Goal: Task Accomplishment & Management: Complete application form

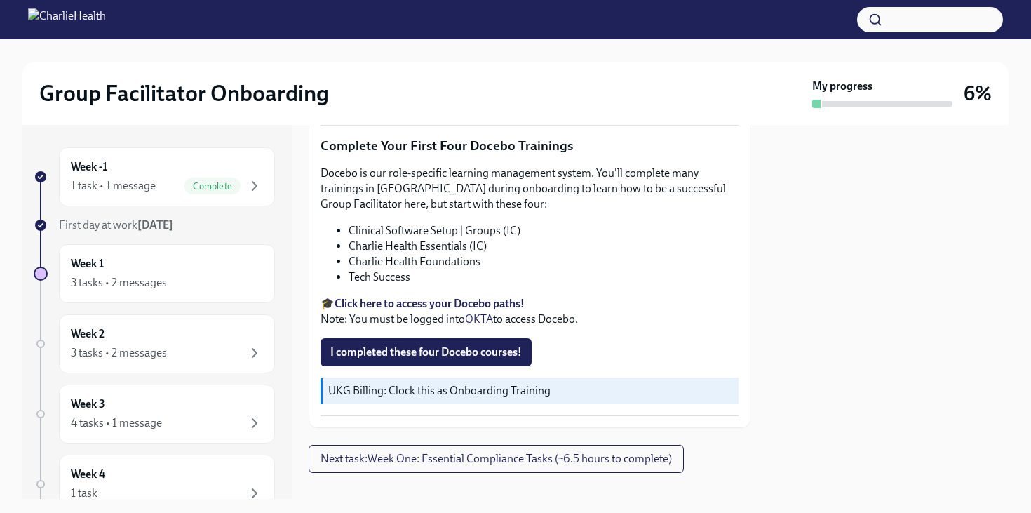
scroll to position [1831, 0]
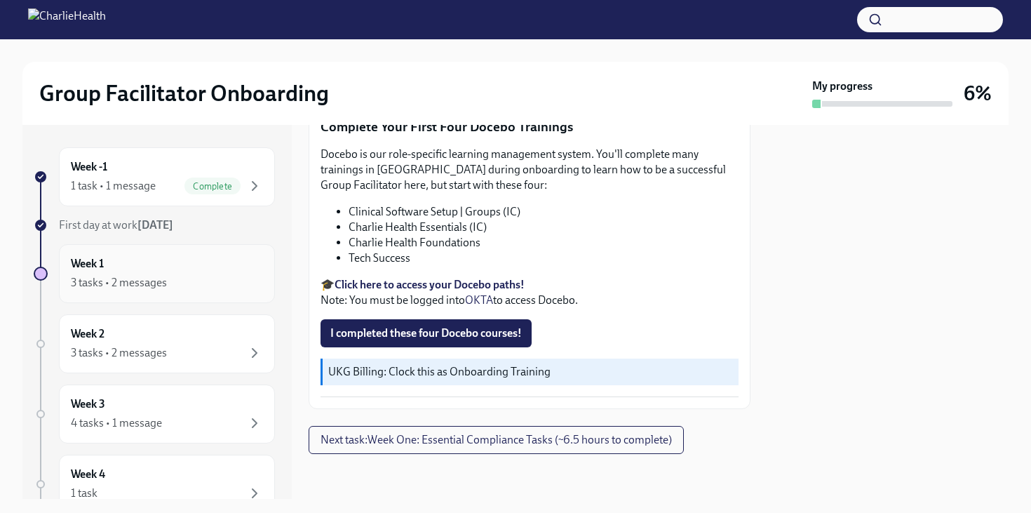
click at [215, 284] on div "3 tasks • 2 messages" at bounding box center [167, 282] width 192 height 17
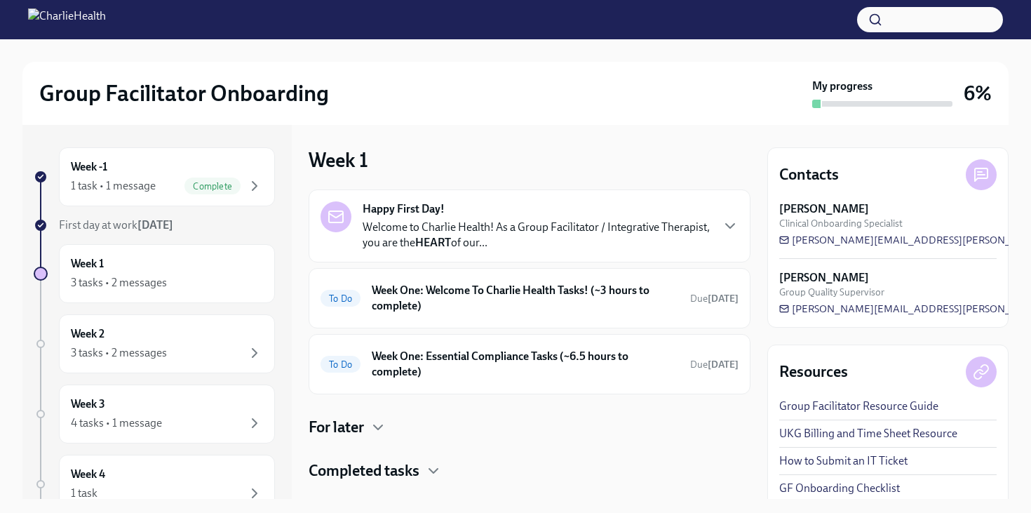
scroll to position [27, 0]
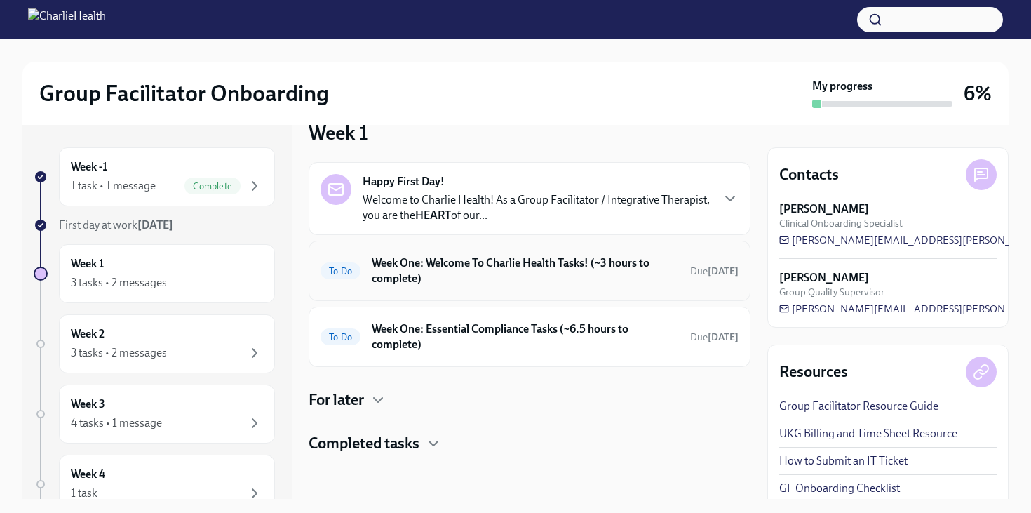
click at [453, 264] on h6 "Week One: Welcome To Charlie Health Tasks! (~3 hours to complete)" at bounding box center [525, 270] width 307 height 31
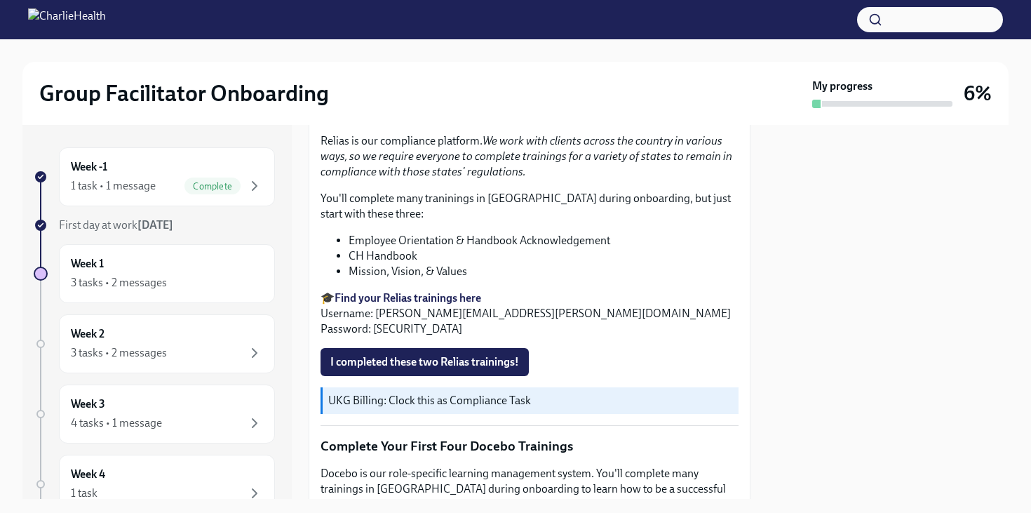
scroll to position [1515, 0]
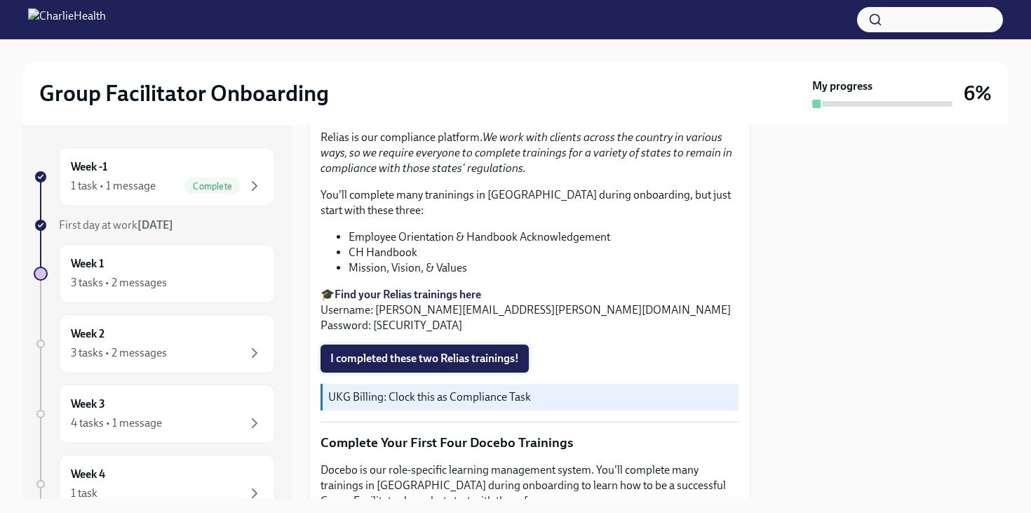
click at [433, 354] on span "I completed these two Relias trainings!" at bounding box center [424, 359] width 189 height 14
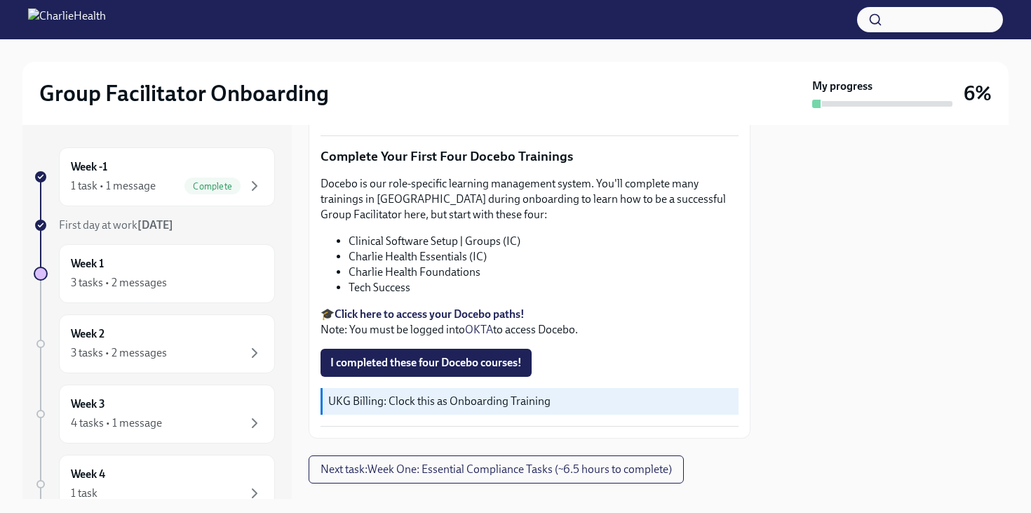
scroll to position [1831, 0]
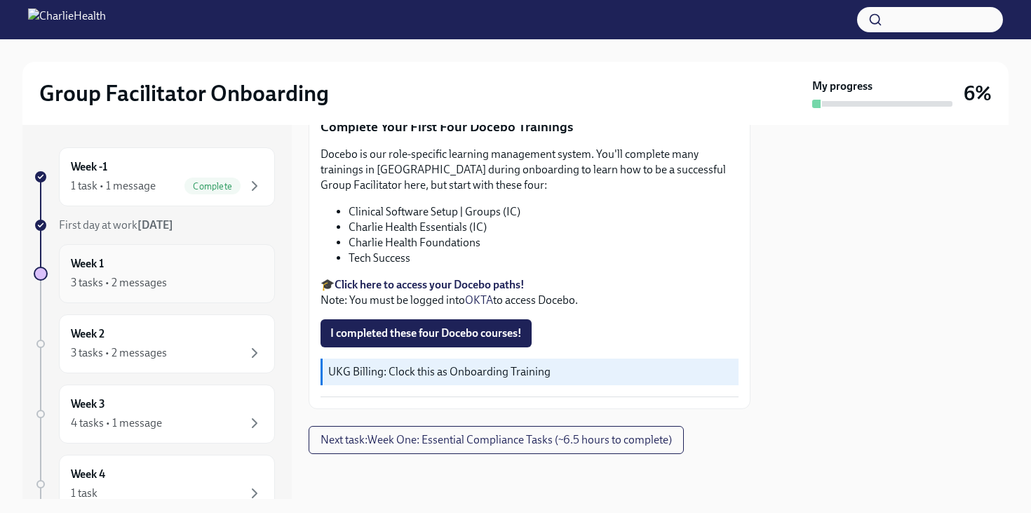
click at [231, 274] on div "3 tasks • 2 messages" at bounding box center [167, 282] width 192 height 17
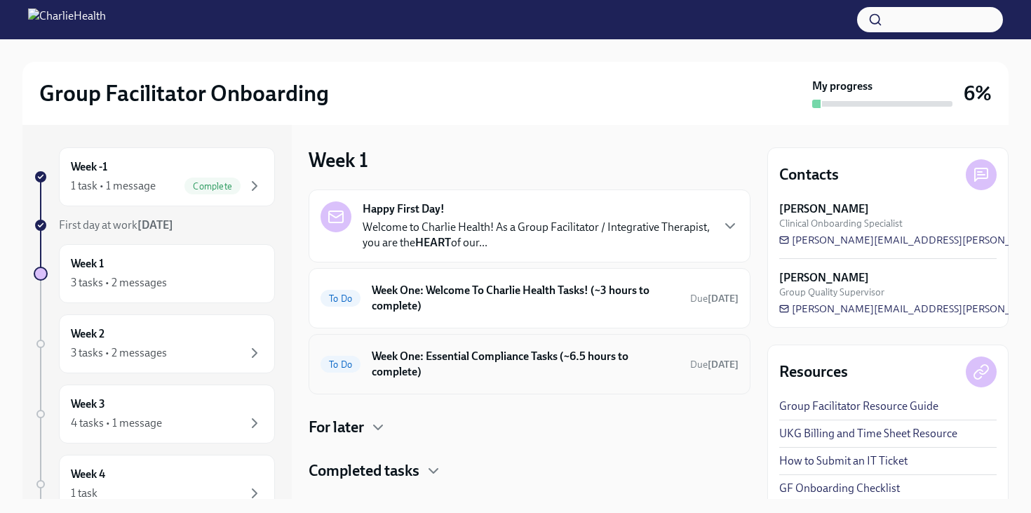
click at [438, 355] on h6 "Week One: Essential Compliance Tasks (~6.5 hours to complete)" at bounding box center [525, 364] width 307 height 31
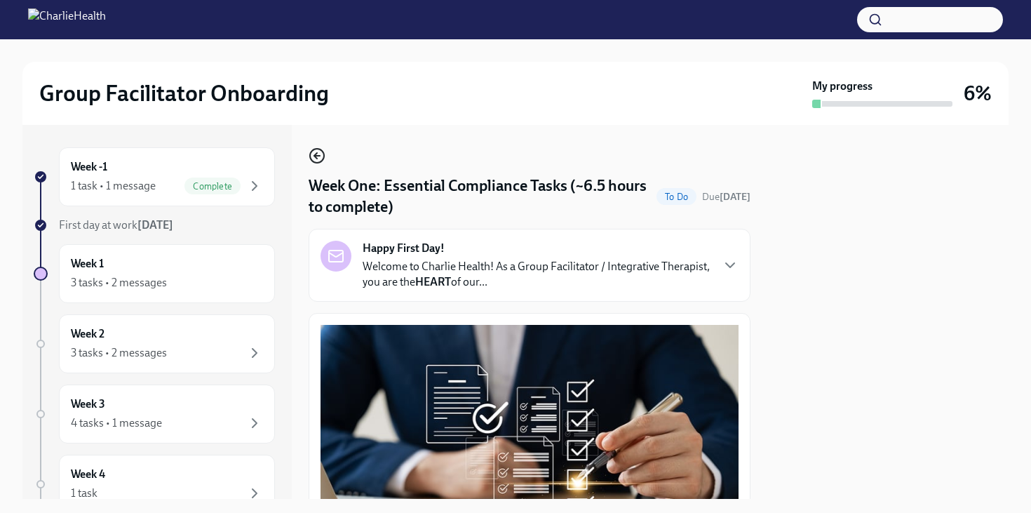
click at [321, 152] on icon "button" at bounding box center [317, 155] width 17 height 17
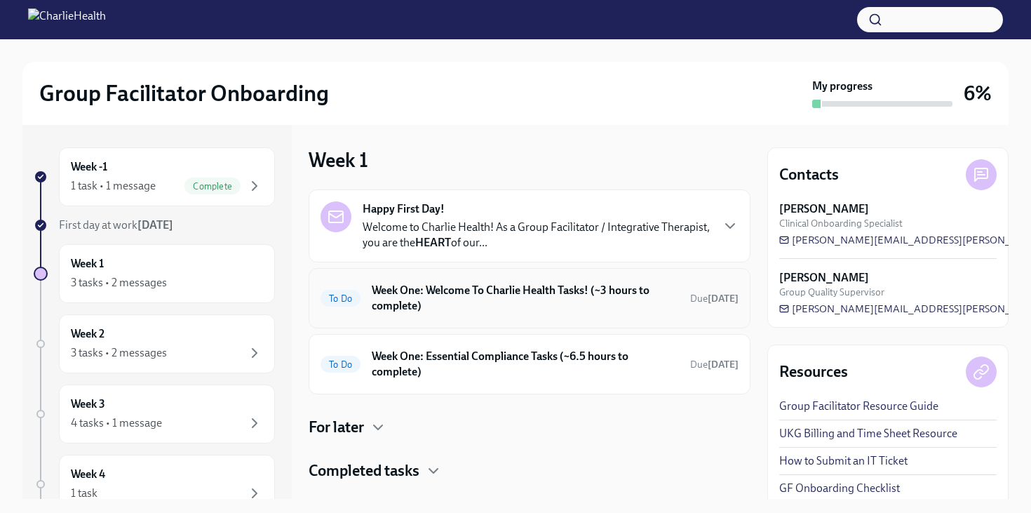
click at [418, 300] on h6 "Week One: Welcome To Charlie Health Tasks! (~3 hours to complete)" at bounding box center [525, 298] width 307 height 31
